Goal: Task Accomplishment & Management: Use online tool/utility

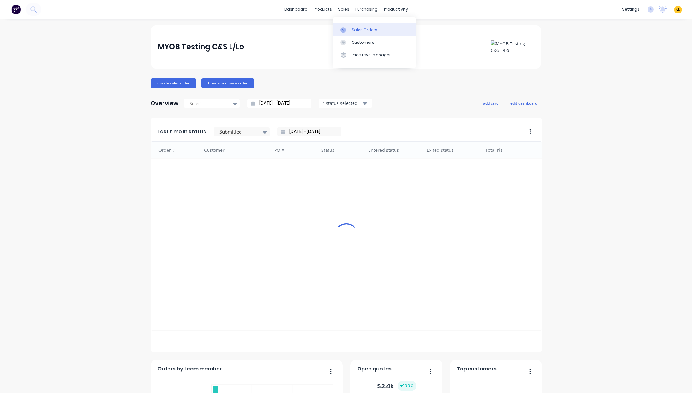
click at [358, 30] on div "Sales Orders" at bounding box center [364, 30] width 26 height 6
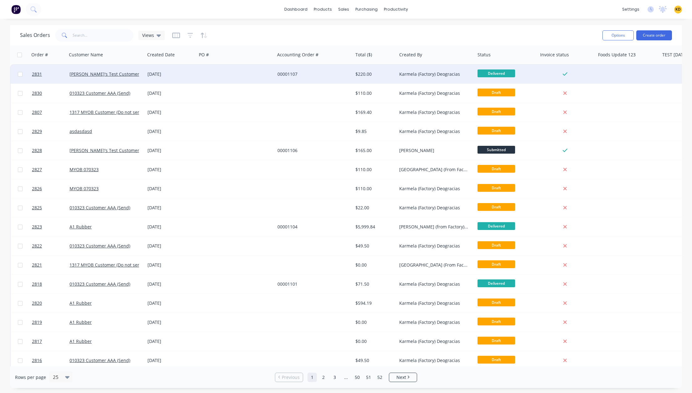
click at [209, 77] on div at bounding box center [236, 74] width 78 height 19
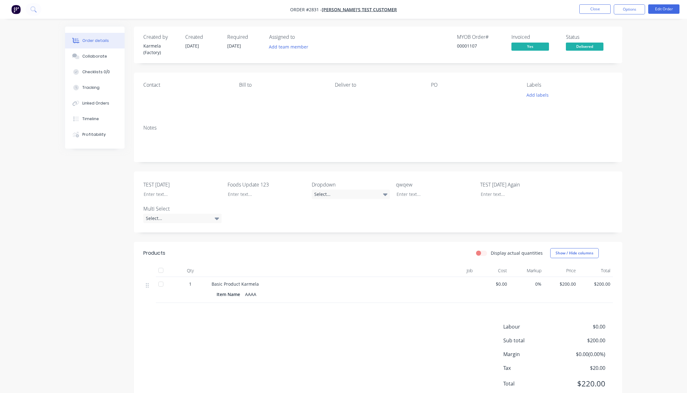
click at [94, 166] on div "Created by Karmela (Factory) Created [DATE] Required [DATE] Assigned to Add tea…" at bounding box center [343, 221] width 557 height 388
click at [91, 117] on div "Timeline" at bounding box center [90, 119] width 17 height 6
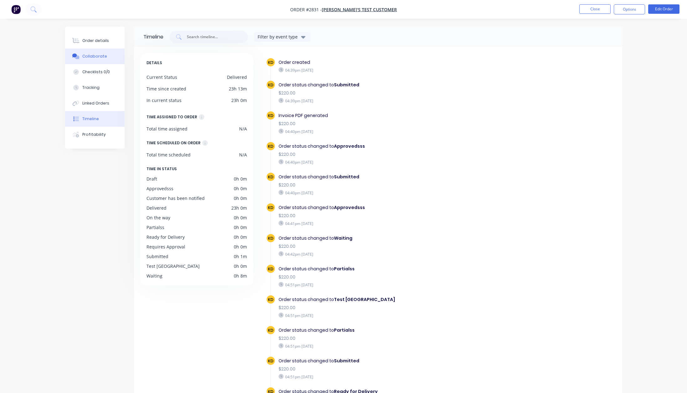
click at [92, 57] on div "Collaborate" at bounding box center [94, 57] width 25 height 6
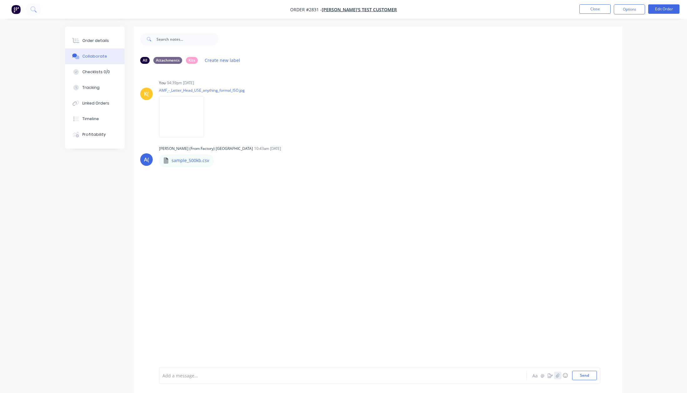
click at [556, 376] on icon "button" at bounding box center [557, 375] width 4 height 4
click at [174, 354] on div at bounding box center [177, 352] width 22 height 22
click at [573, 375] on button "Send" at bounding box center [584, 375] width 25 height 9
click at [96, 215] on div "All Attachments Kits Create new label K( You 04:39pm [DATE] AMF_-_Letter_Head_U…" at bounding box center [343, 215] width 557 height 376
click at [95, 42] on div "Order details" at bounding box center [95, 41] width 27 height 6
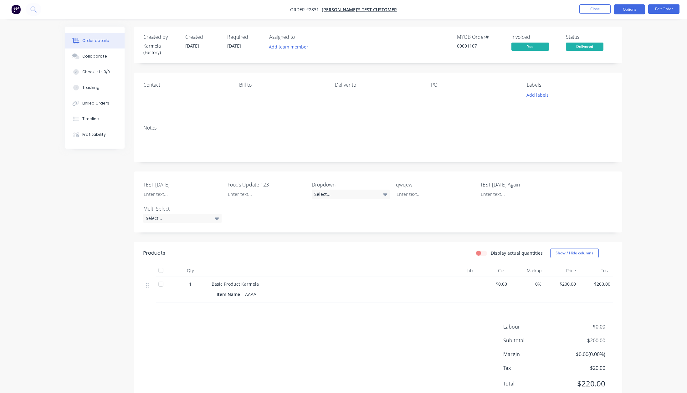
click at [633, 8] on button "Options" at bounding box center [629, 9] width 31 height 10
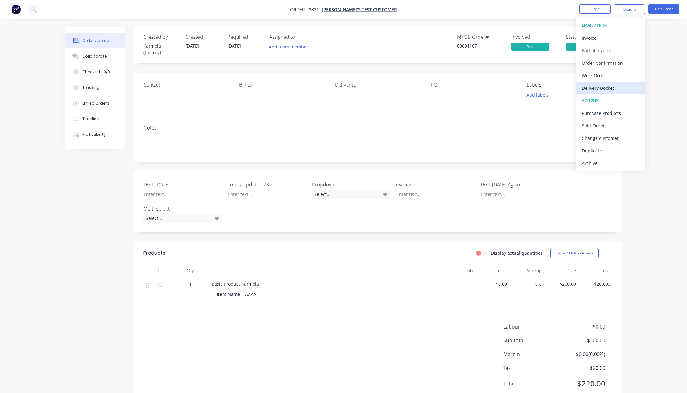
click at [620, 86] on div "Delivery Docket" at bounding box center [611, 88] width 58 height 9
click at [617, 76] on div "Custom" at bounding box center [611, 75] width 58 height 9
click at [615, 45] on button "With pricing" at bounding box center [610, 50] width 69 height 13
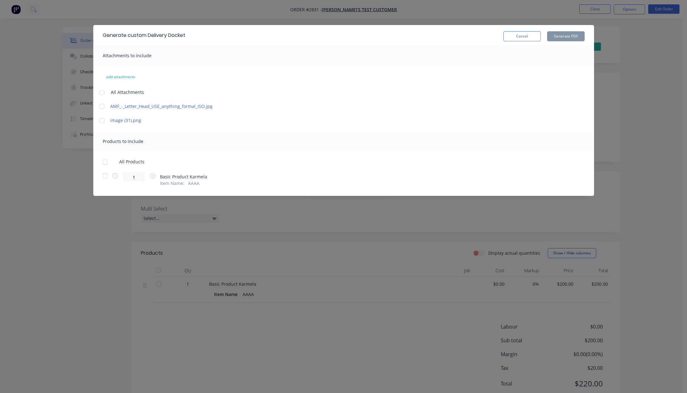
click at [103, 120] on div at bounding box center [102, 120] width 13 height 13
click at [106, 174] on div at bounding box center [105, 176] width 13 height 13
click at [562, 32] on button "Generate PDF" at bounding box center [566, 36] width 38 height 10
